Goal: Information Seeking & Learning: Find specific fact

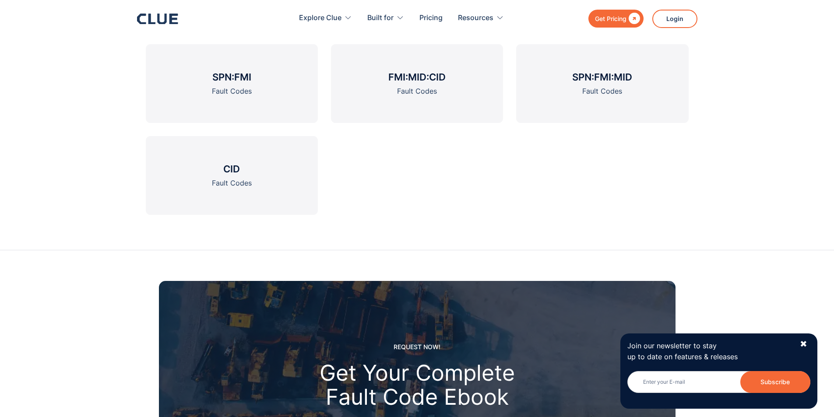
scroll to position [1094, 0]
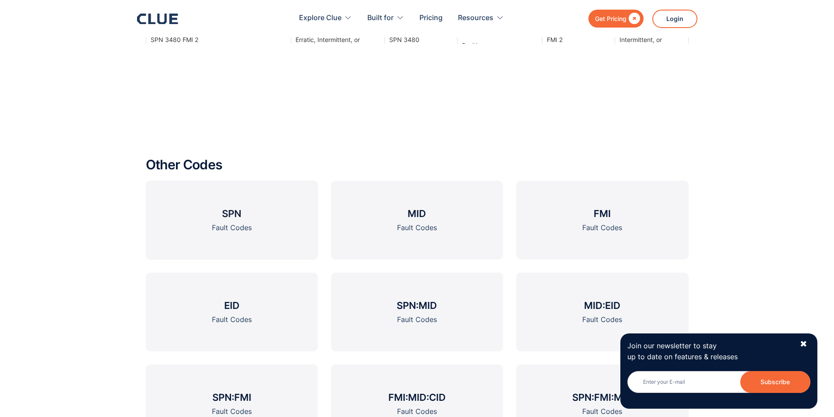
click at [277, 237] on link "SPN Fault Codes" at bounding box center [232, 220] width 172 height 79
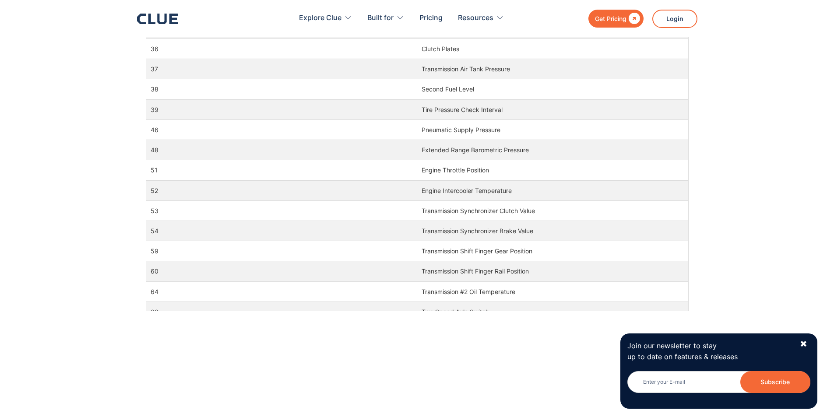
scroll to position [700, 0]
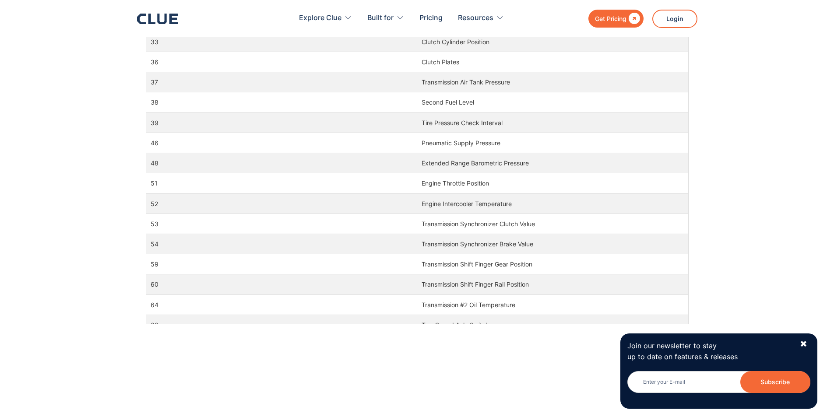
click at [657, 163] on td "Extended Range Barometric Pressure" at bounding box center [552, 163] width 271 height 20
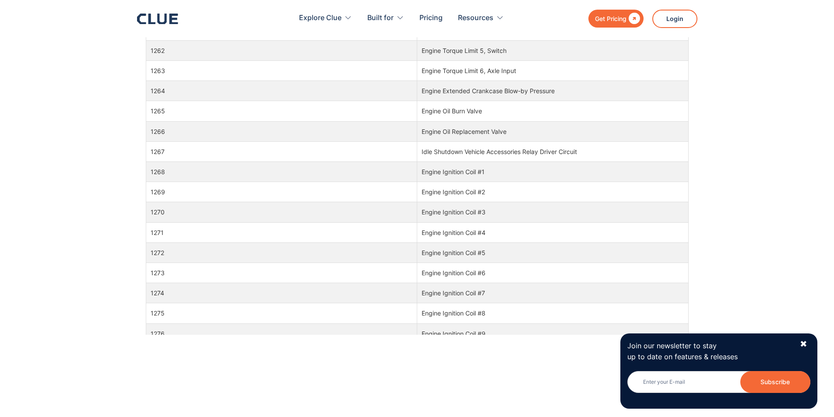
scroll to position [18694, 0]
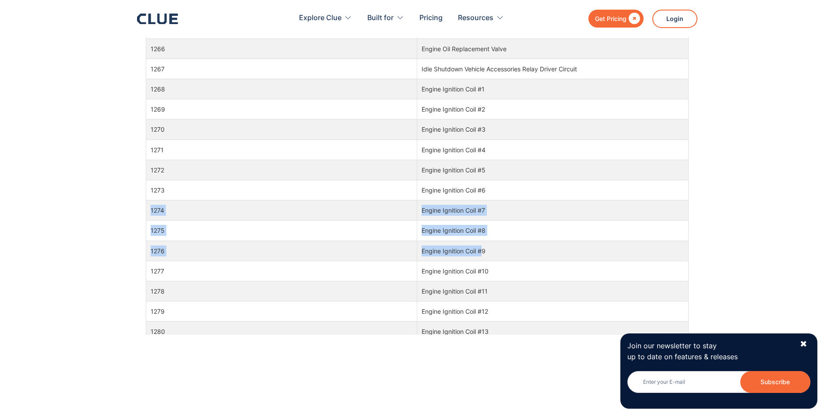
drag, startPoint x: 481, startPoint y: 242, endPoint x: 491, endPoint y: 189, distance: 54.4
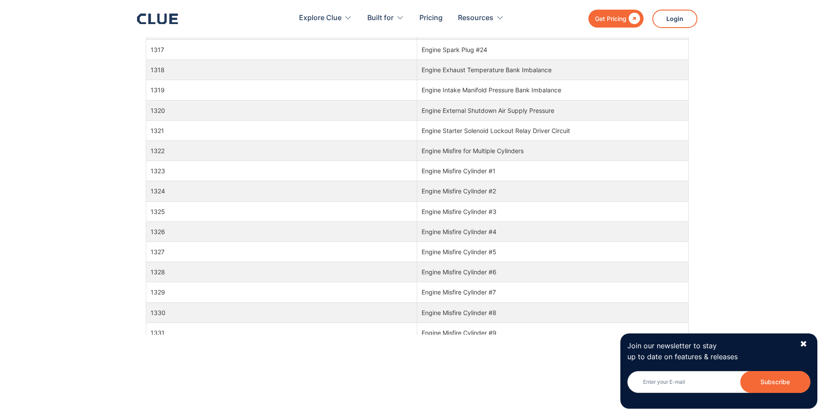
scroll to position [19745, 0]
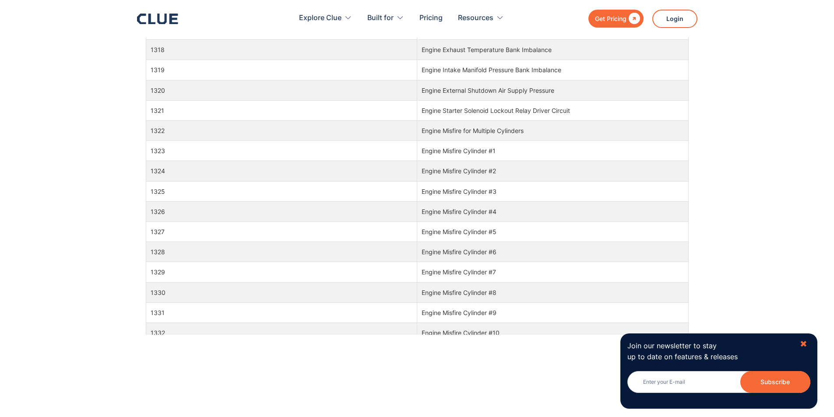
click at [806, 345] on div "✖" at bounding box center [803, 344] width 7 height 11
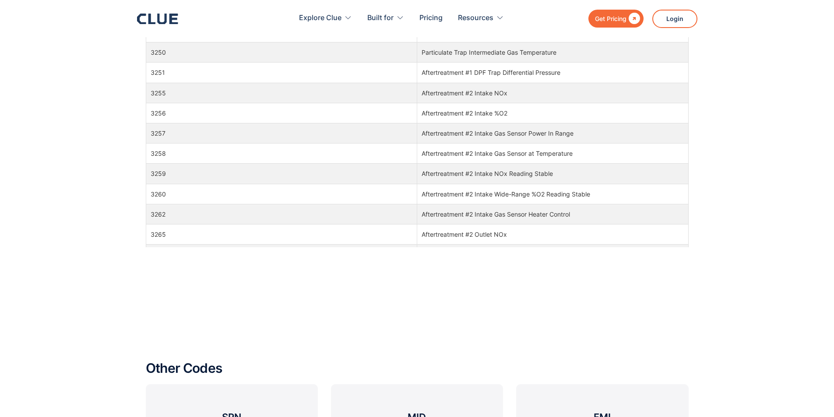
scroll to position [58490, 0]
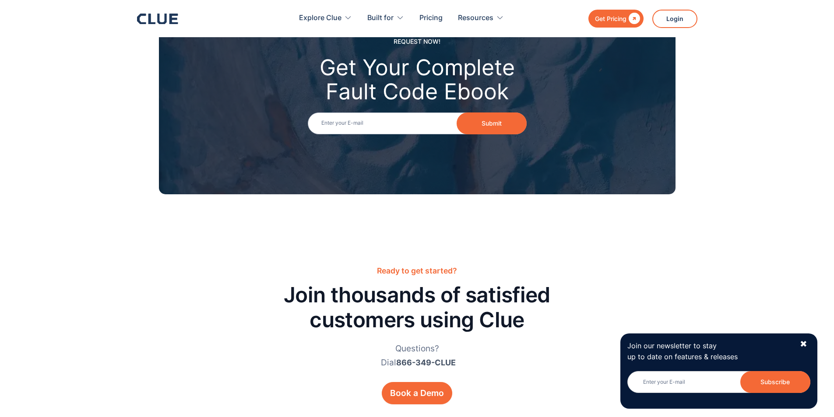
scroll to position [1094, 0]
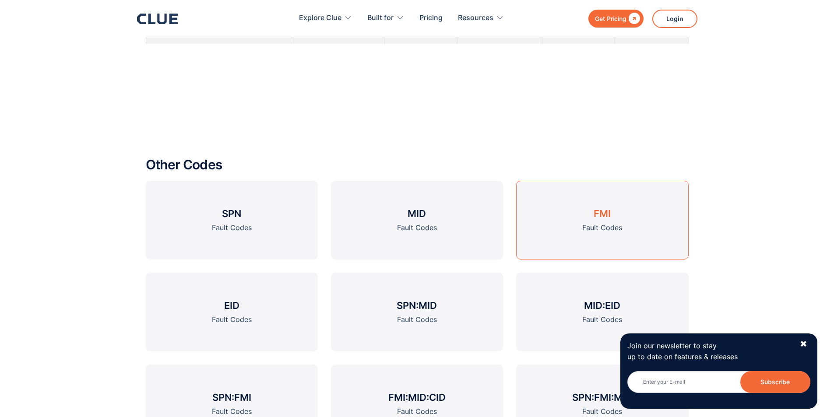
click at [571, 217] on link "FMI Fault Codes" at bounding box center [602, 220] width 172 height 79
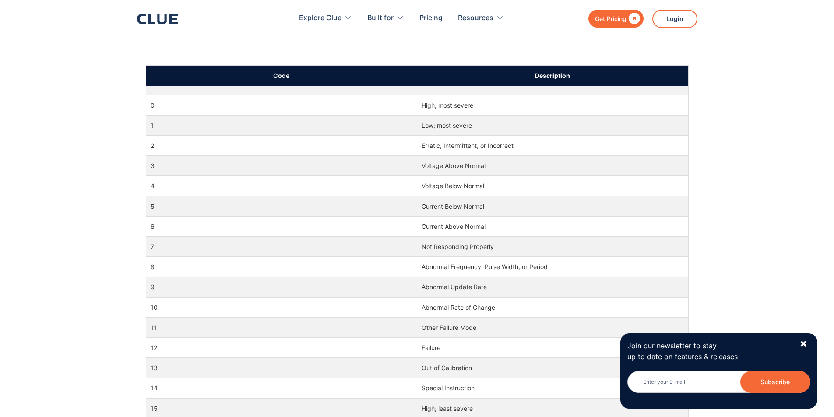
scroll to position [394, 0]
